Goal: Find specific page/section: Locate a particular part of the current website

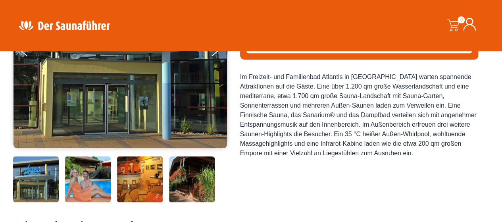
scroll to position [238, 0]
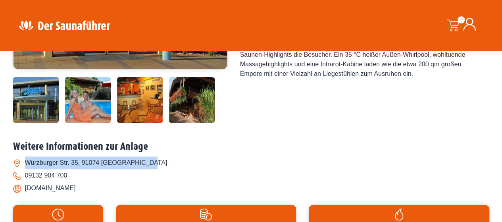
drag, startPoint x: 25, startPoint y: 161, endPoint x: 149, endPoint y: 158, distance: 124.0
click at [149, 158] on li "Würzburger Str. 35, 91074 [GEOGRAPHIC_DATA]" at bounding box center [251, 162] width 477 height 13
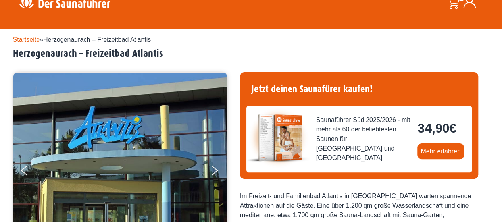
scroll to position [0, 0]
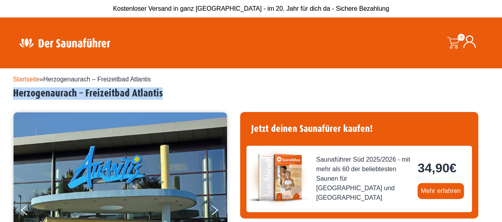
drag, startPoint x: 14, startPoint y: 92, endPoint x: 163, endPoint y: 88, distance: 149.0
click at [163, 88] on h2 "Herzogenaurach – Freizeitbad Atlantis" at bounding box center [251, 93] width 477 height 12
copy h2 "Herzogenaurach – Freizeitbad Atlantis"
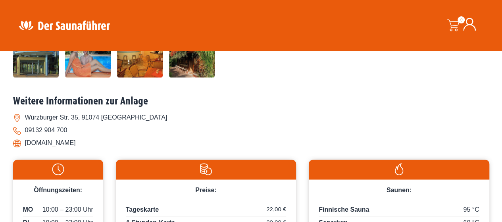
scroll to position [318, 0]
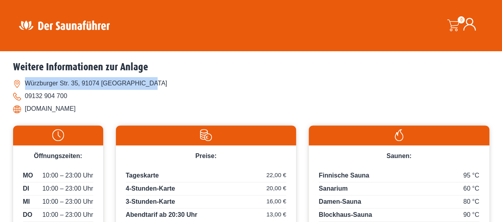
drag, startPoint x: 26, startPoint y: 84, endPoint x: 148, endPoint y: 83, distance: 122.3
click at [148, 83] on li "Würzburger Str. 35, 91074 [GEOGRAPHIC_DATA]" at bounding box center [251, 83] width 477 height 13
copy li "Würzburger Str. 35, 91074 [GEOGRAPHIC_DATA]"
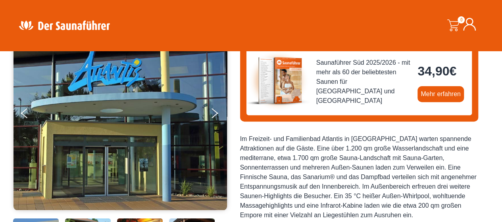
scroll to position [0, 0]
